Goal: Information Seeking & Learning: Learn about a topic

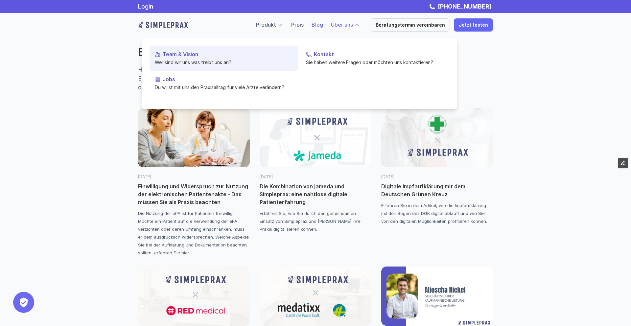
click at [204, 65] on p "Wer sind wir uns was treibt uns an?" at bounding box center [224, 62] width 138 height 7
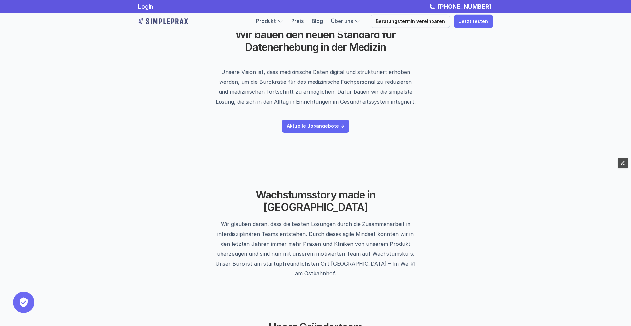
scroll to position [42, 0]
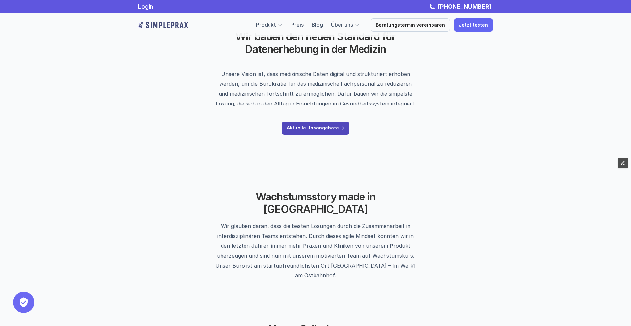
click at [306, 127] on p "Aktuelle Jobangebote ->" at bounding box center [316, 128] width 58 height 6
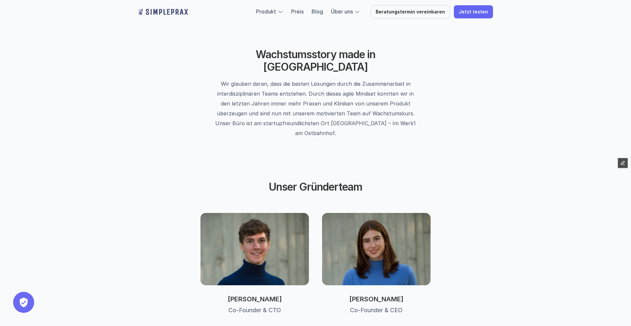
scroll to position [0, 0]
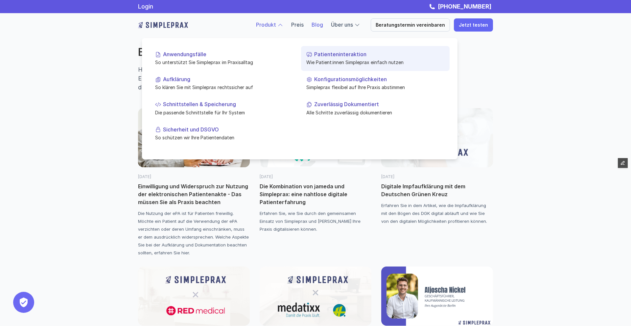
click at [331, 54] on p "Patienteninteraktion" at bounding box center [379, 54] width 130 height 6
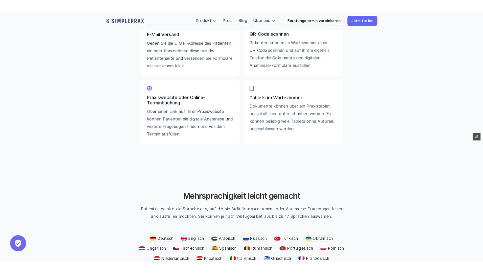
scroll to position [881, 0]
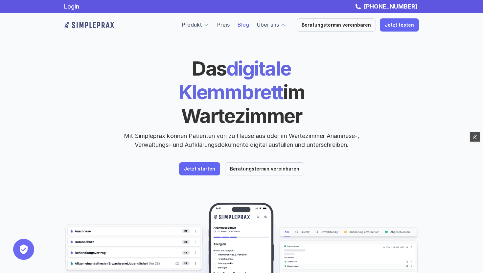
click at [247, 25] on link "Blog" at bounding box center [244, 24] width 12 height 7
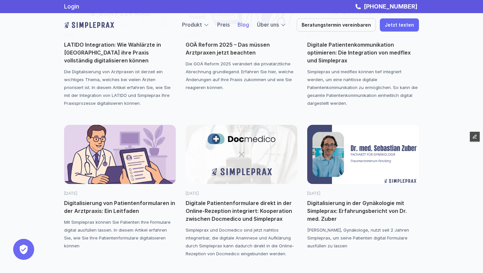
scroll to position [453, 0]
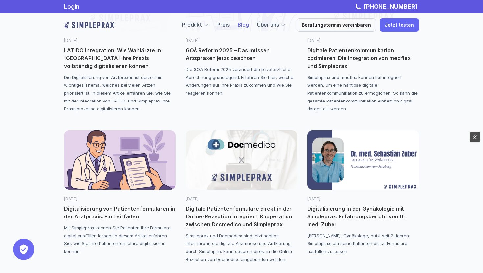
click at [118, 170] on img at bounding box center [120, 159] width 112 height 59
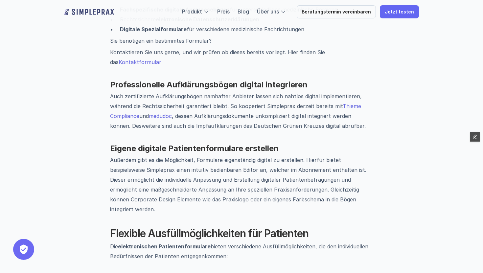
scroll to position [469, 0]
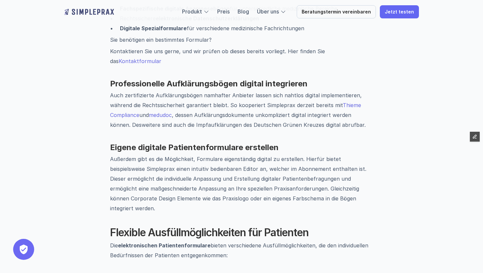
click at [159, 112] on link "medudoc" at bounding box center [160, 115] width 23 height 7
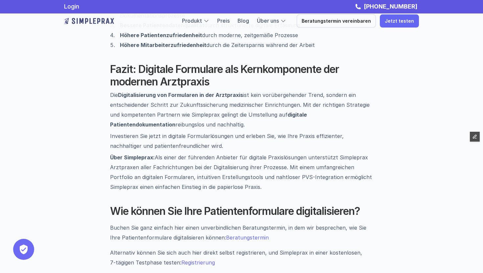
scroll to position [950, 0]
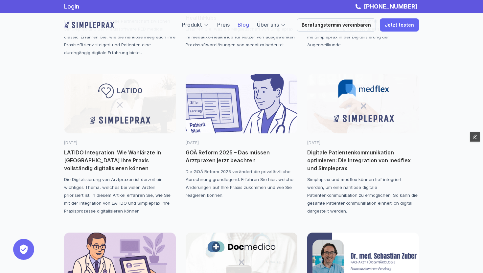
scroll to position [349, 0]
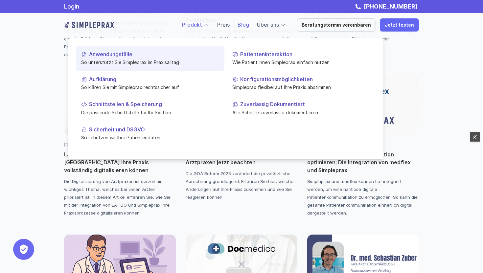
click at [120, 57] on p "Anwendungsfälle" at bounding box center [154, 54] width 130 height 6
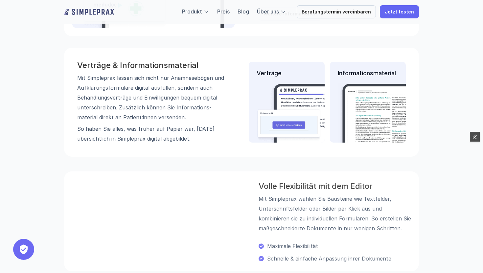
scroll to position [692, 0]
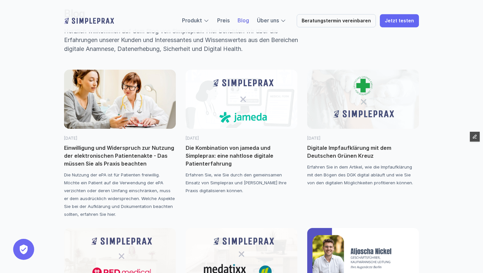
scroll to position [39, 0]
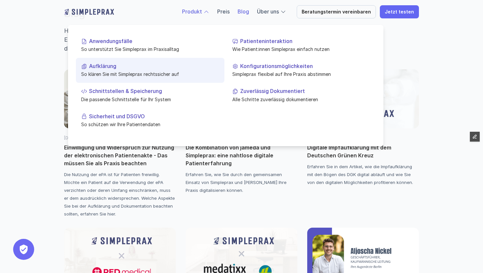
click at [118, 66] on p "Aufklärung" at bounding box center [154, 66] width 130 height 6
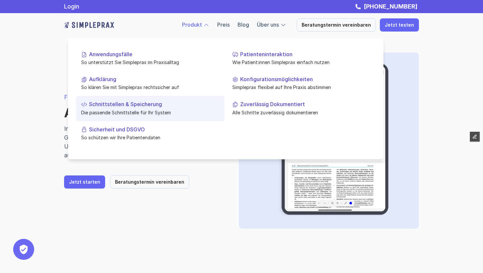
click at [111, 104] on p "Schnittstellen & Speicherung" at bounding box center [154, 104] width 130 height 6
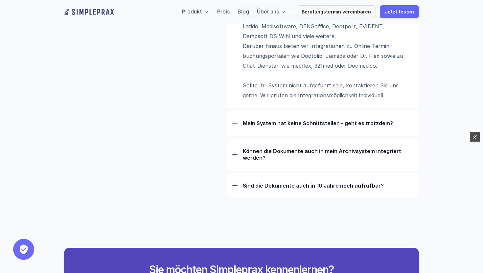
scroll to position [564, 0]
click at [287, 128] on div "Mein System hat keine Schnittstellen - geht es trotzdem?" at bounding box center [322, 122] width 181 height 17
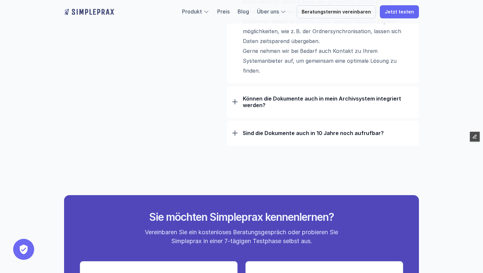
scroll to position [699, 0]
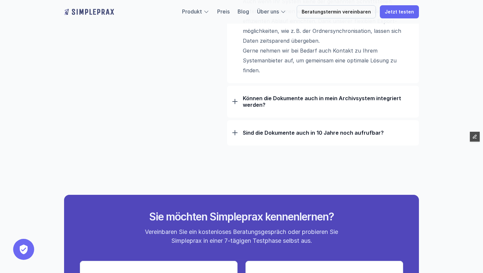
click at [279, 111] on div "Können die Dokumente auch in mein Archivsystem integriert werden?" at bounding box center [322, 102] width 181 height 24
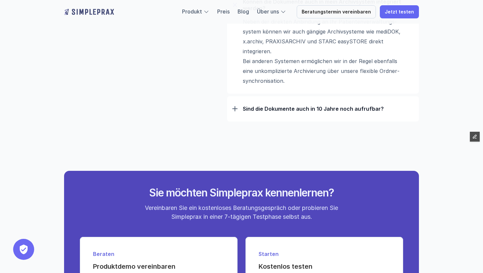
scroll to position [811, 0]
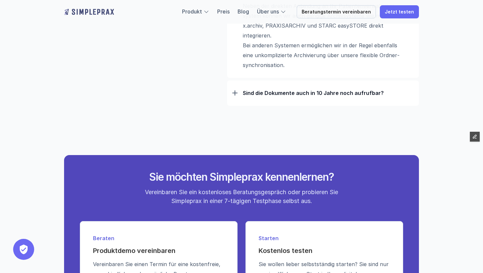
click at [276, 99] on div "Sind die Dokumente auch in 10 Jahre noch aufrufbar?" at bounding box center [322, 92] width 181 height 17
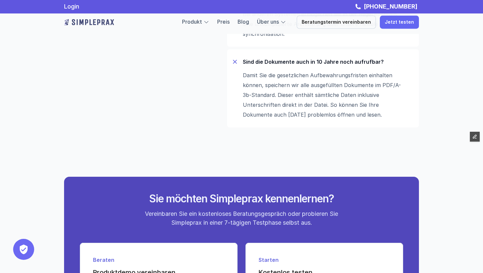
scroll to position [798, 0]
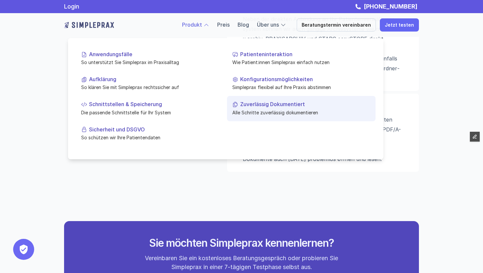
click at [253, 109] on p "Alle Schritte zuverlässig dokumentieren" at bounding box center [301, 112] width 138 height 7
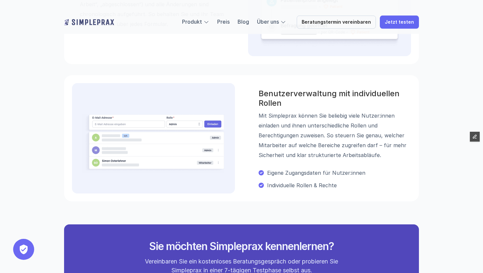
scroll to position [434, 0]
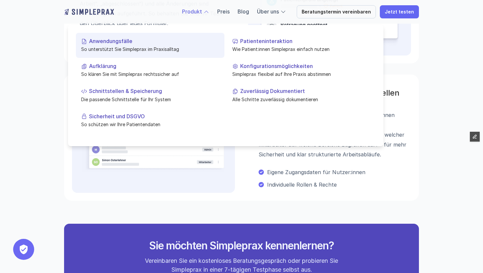
click at [130, 42] on p "Anwendungsfälle" at bounding box center [154, 41] width 130 height 6
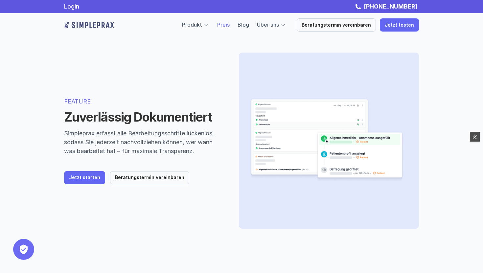
click at [230, 26] on link "Preis" at bounding box center [223, 24] width 12 height 7
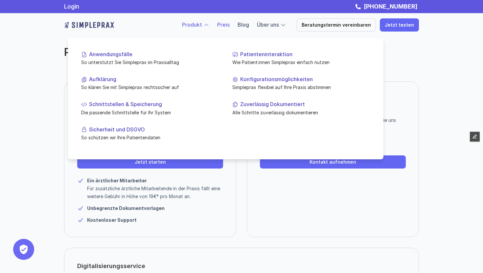
click at [202, 27] on link "Produkt" at bounding box center [192, 24] width 20 height 7
click at [202, 26] on link "Produkt" at bounding box center [192, 24] width 20 height 7
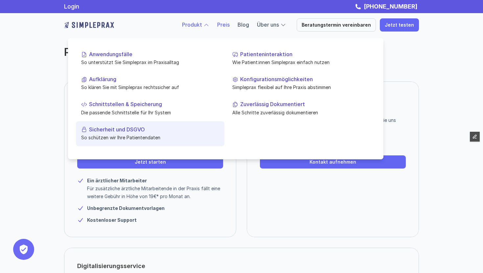
click at [136, 125] on link "Sicherheit und DSGVO So schützen wir Ihre Patientendaten" at bounding box center [150, 133] width 149 height 25
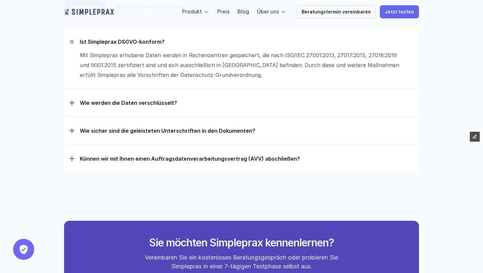
scroll to position [119, 0]
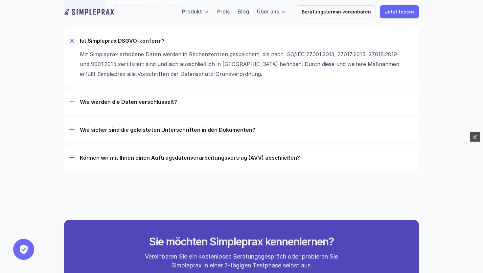
click at [181, 96] on div "Wie werden die Daten verschlüsselt?" at bounding box center [241, 101] width 344 height 17
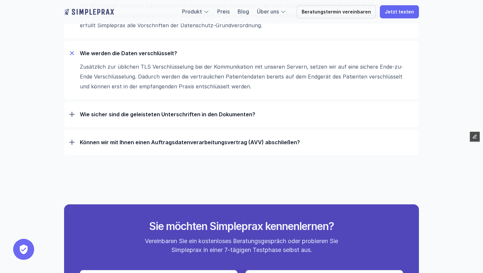
scroll to position [169, 0]
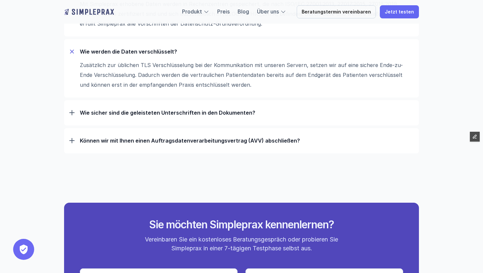
click at [228, 109] on p "Wie sicher sind die geleisteten Unterschriften in den Dokumenten?" at bounding box center [247, 112] width 334 height 7
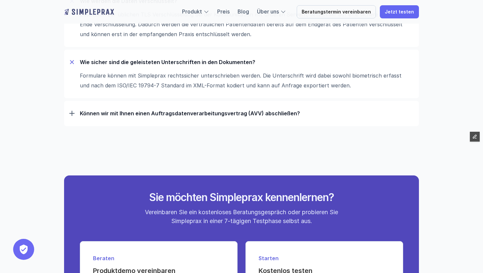
scroll to position [222, 0]
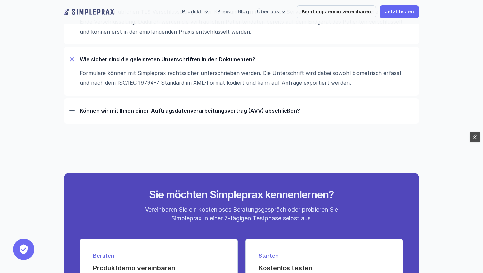
click at [225, 109] on p "Können wir mit Ihnen einen Auftrags­daten­verarbeitungs­vertrag (AVV) abschließ…" at bounding box center [247, 110] width 334 height 7
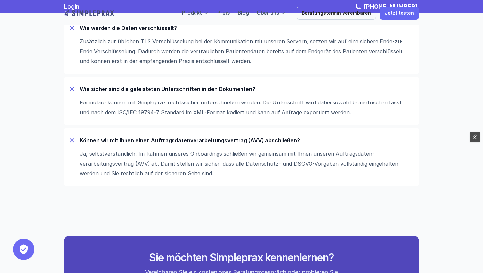
scroll to position [0, 0]
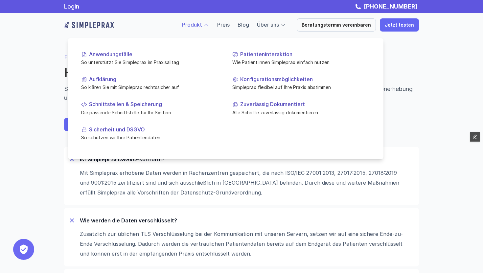
click at [202, 26] on link "Produkt" at bounding box center [192, 24] width 20 height 7
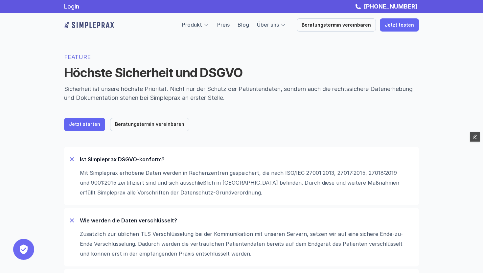
click at [101, 26] on img at bounding box center [89, 25] width 50 height 11
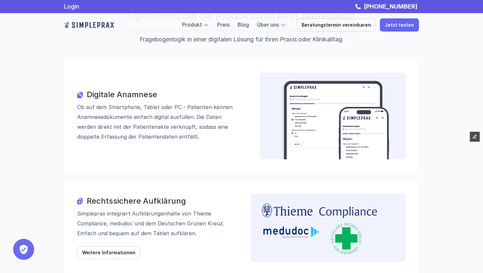
scroll to position [674, 0]
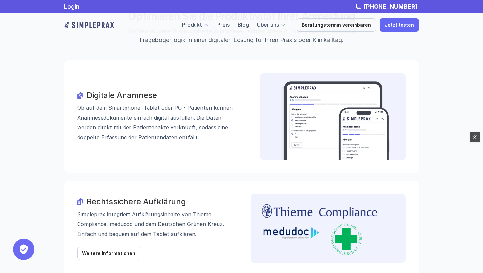
click at [209, 25] on div at bounding box center [206, 25] width 6 height 6
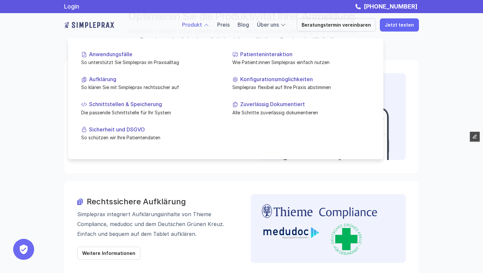
click at [201, 26] on link "Produkt" at bounding box center [192, 24] width 20 height 7
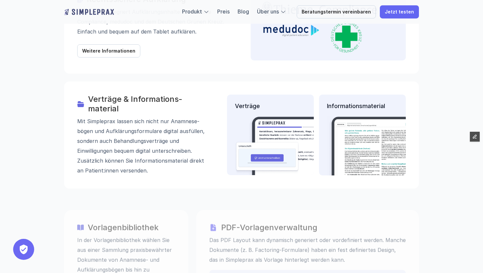
scroll to position [876, 0]
